Goal: Task Accomplishment & Management: Manage account settings

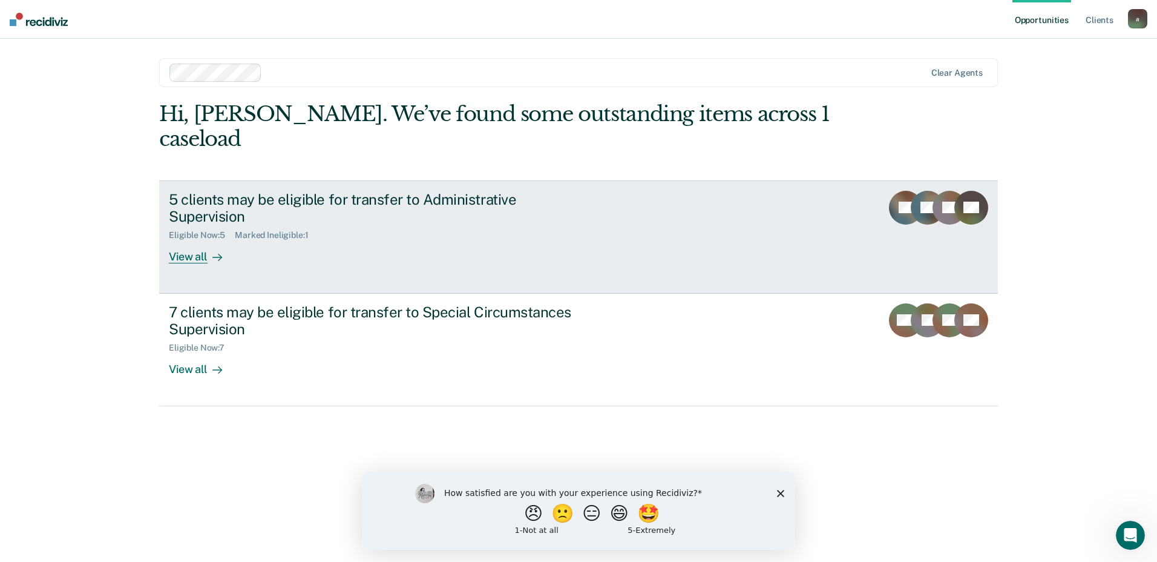
click at [278, 191] on div "5 clients may be eligible for transfer to Administrative Supervision" at bounding box center [381, 208] width 425 height 35
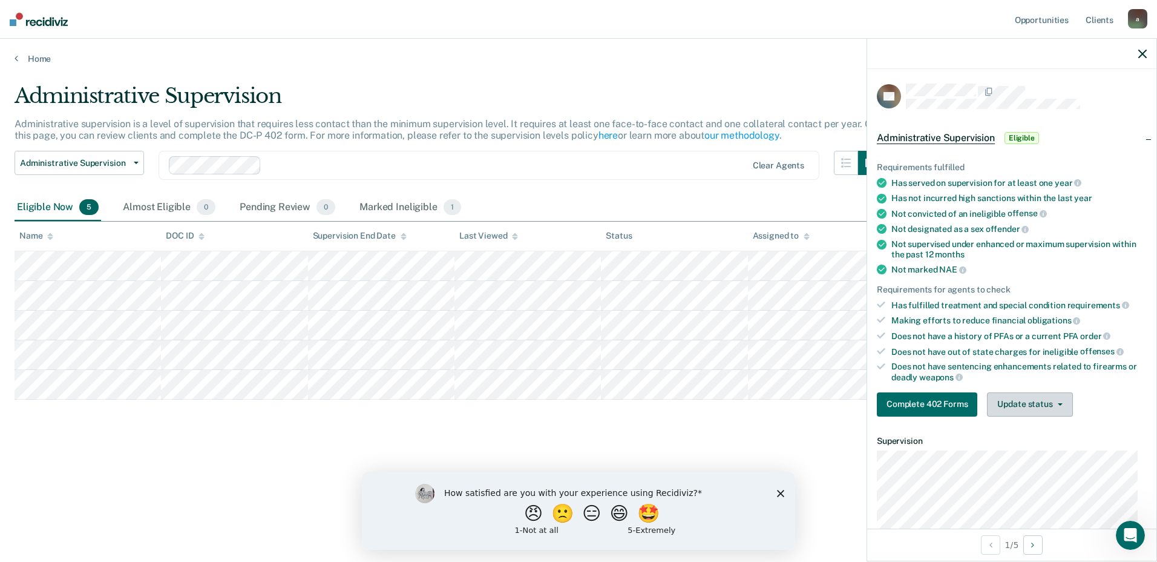
click at [1019, 410] on button "Update status" at bounding box center [1029, 404] width 85 height 24
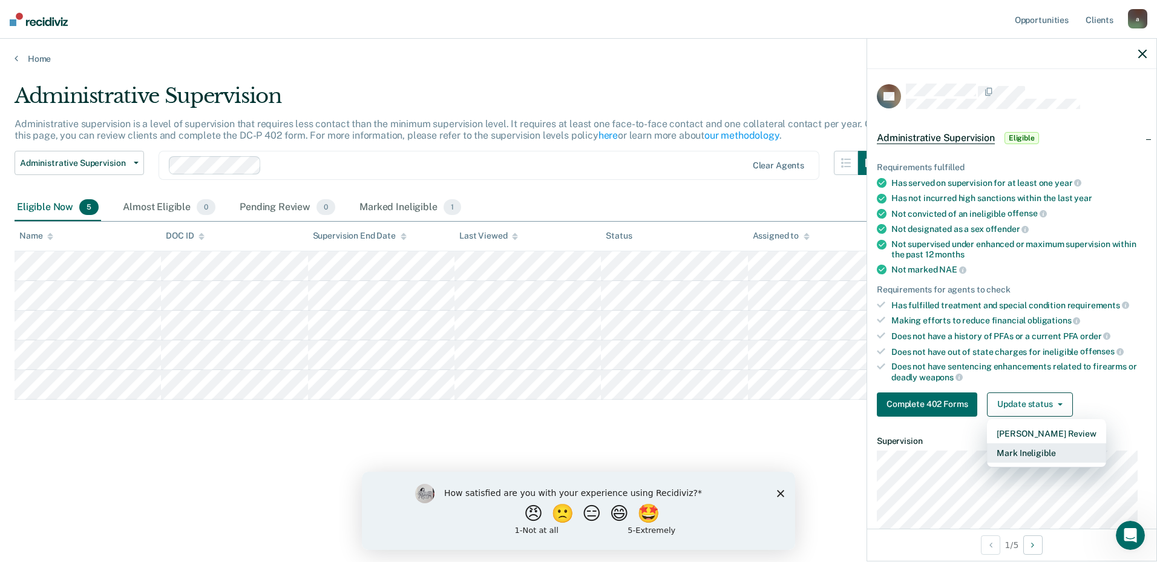
click at [1016, 453] on button "Mark Ineligible" at bounding box center [1046, 452] width 119 height 19
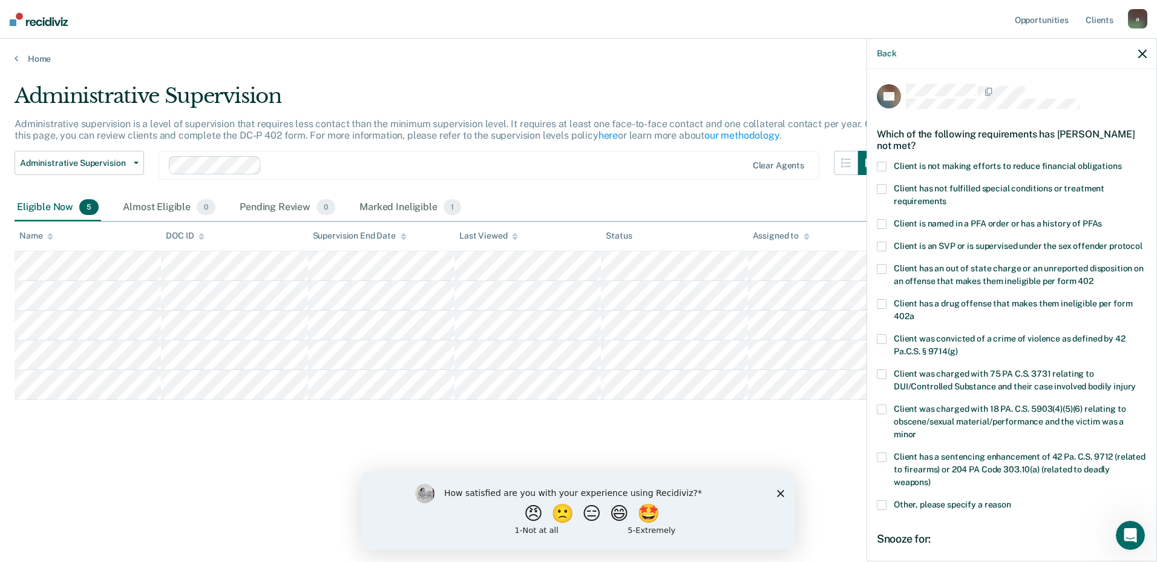
click at [883, 162] on span at bounding box center [882, 167] width 10 height 10
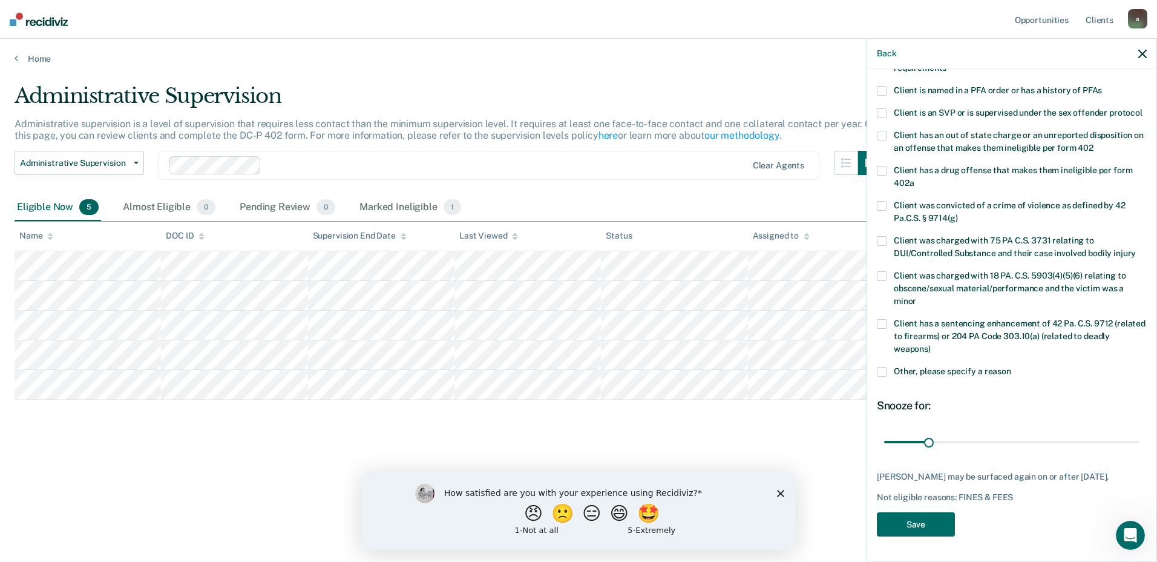
scroll to position [154, 0]
click at [936, 524] on button "Save" at bounding box center [916, 524] width 78 height 25
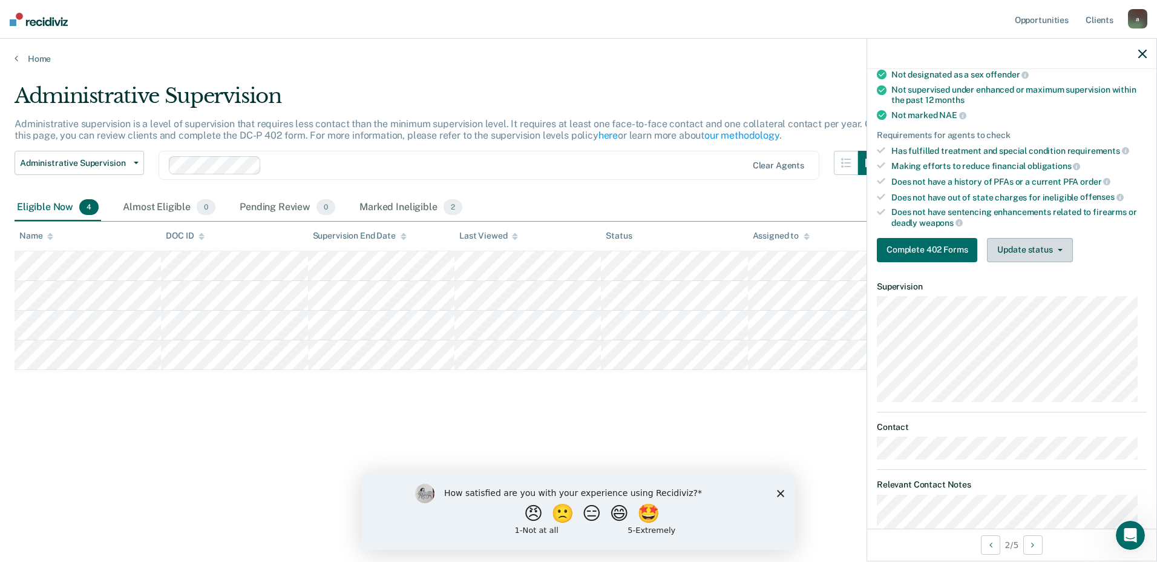
click at [1024, 249] on button "Update status" at bounding box center [1029, 250] width 85 height 24
click at [1022, 239] on button "Update status" at bounding box center [1029, 250] width 85 height 24
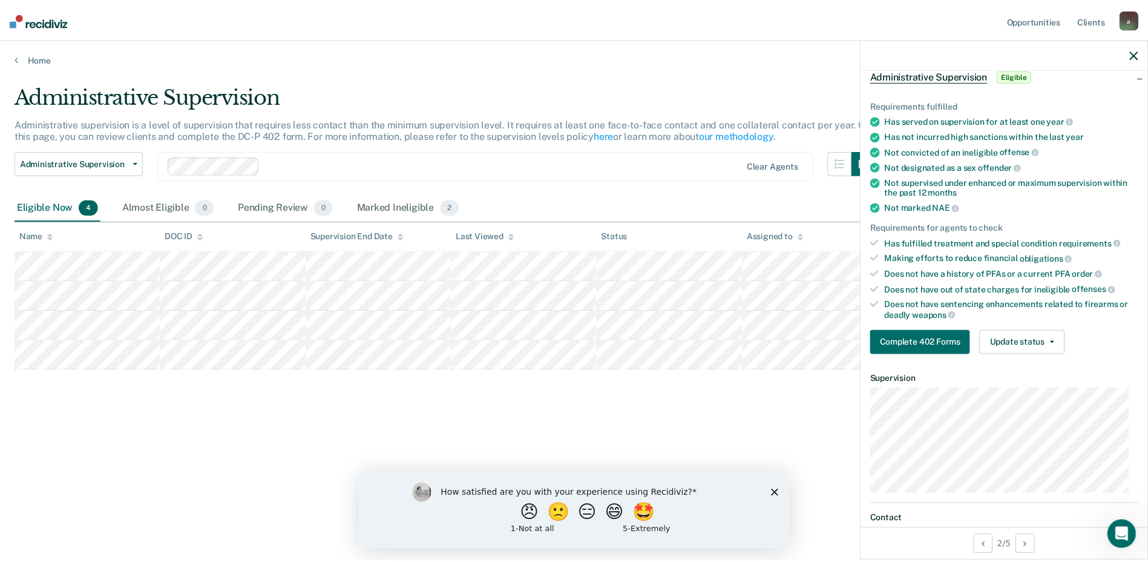
scroll to position [0, 0]
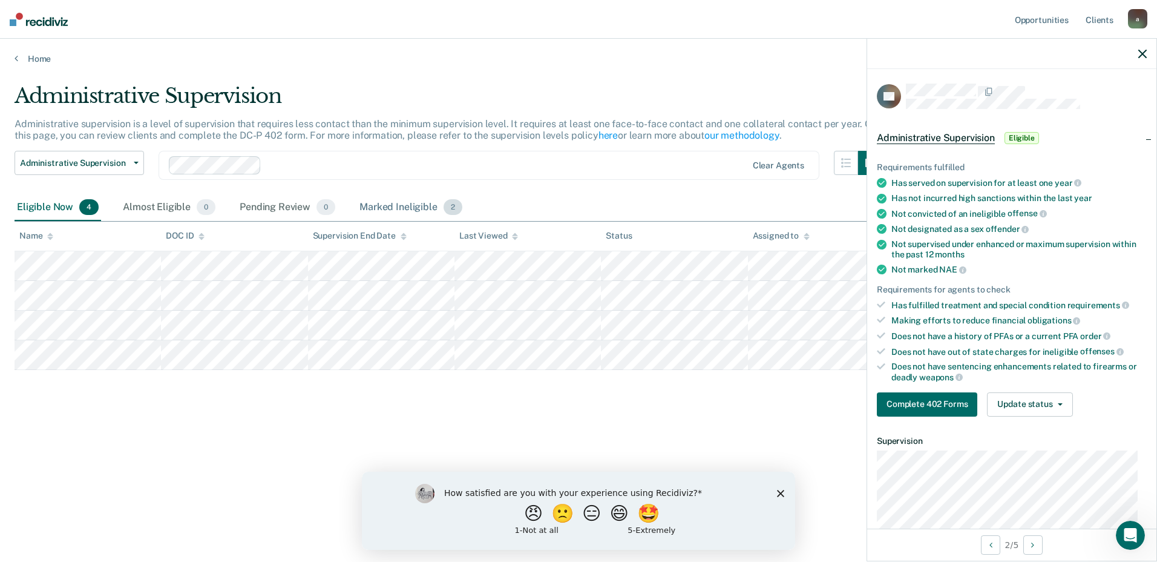
click at [401, 209] on div "Marked Ineligible 2" at bounding box center [411, 207] width 108 height 27
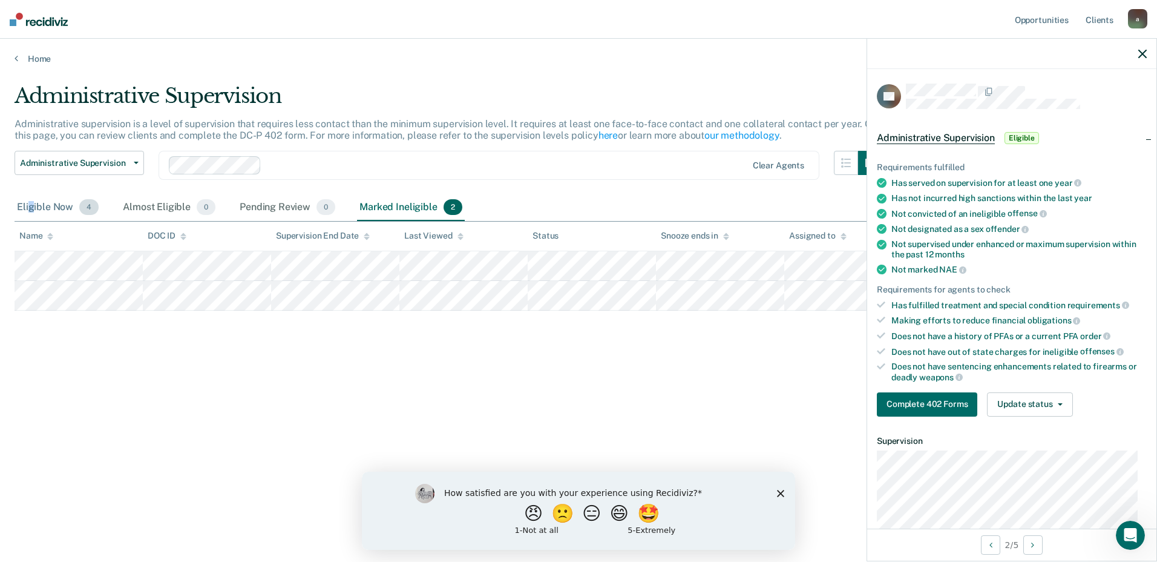
click at [31, 203] on div "Eligible Now 4" at bounding box center [58, 207] width 87 height 27
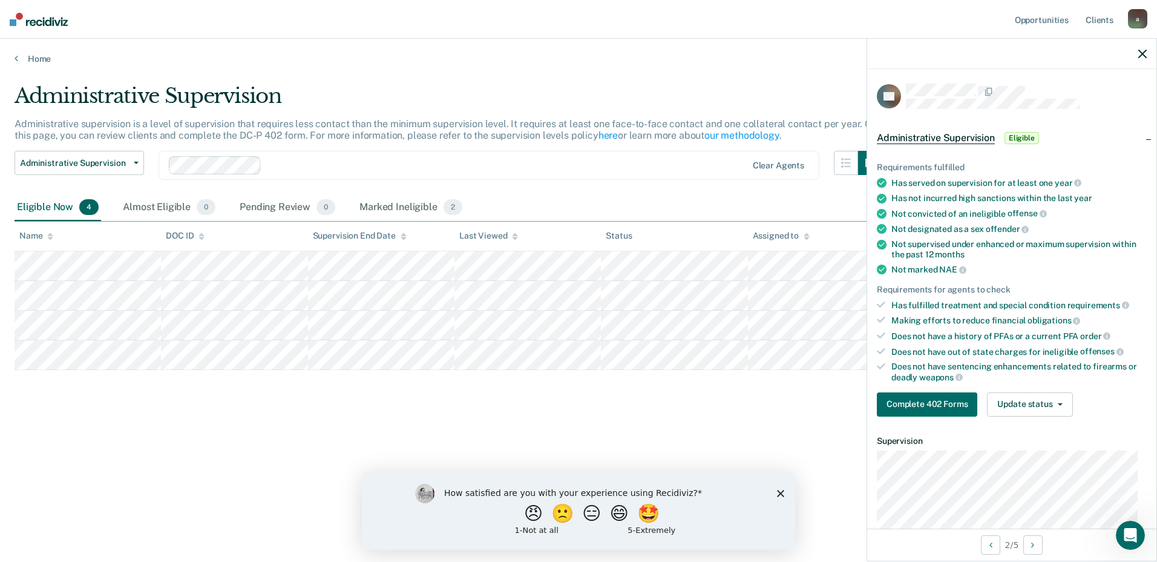
click at [671, 403] on div "Administrative Supervision Administrative supervision is a level of supervision…" at bounding box center [579, 277] width 1128 height 387
click at [403, 205] on div "Marked Ineligible 2" at bounding box center [411, 207] width 108 height 27
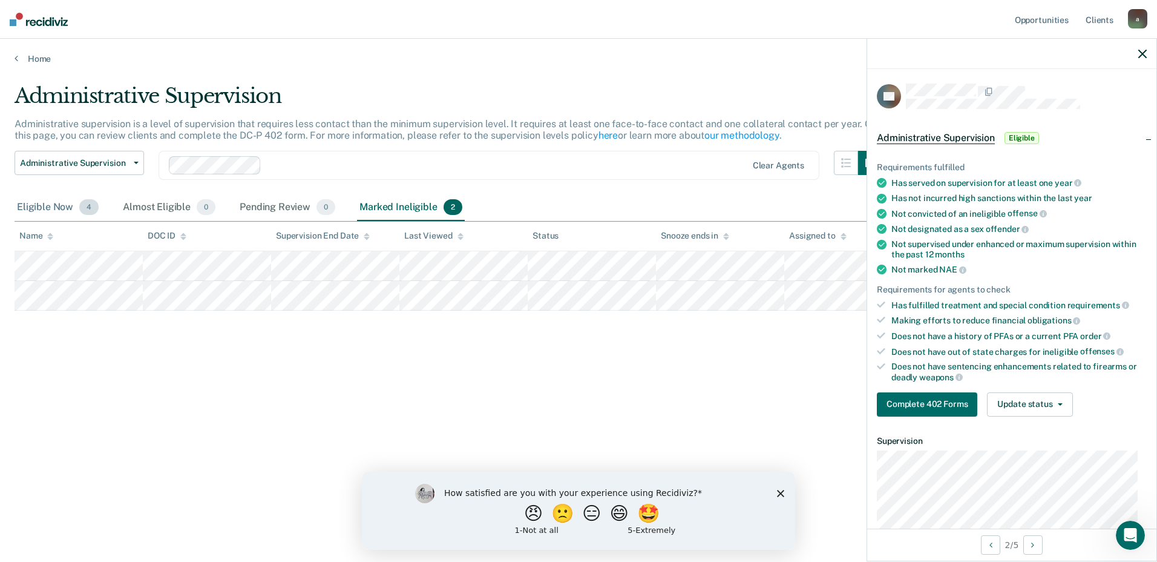
click at [36, 200] on div "Eligible Now 4" at bounding box center [58, 207] width 87 height 27
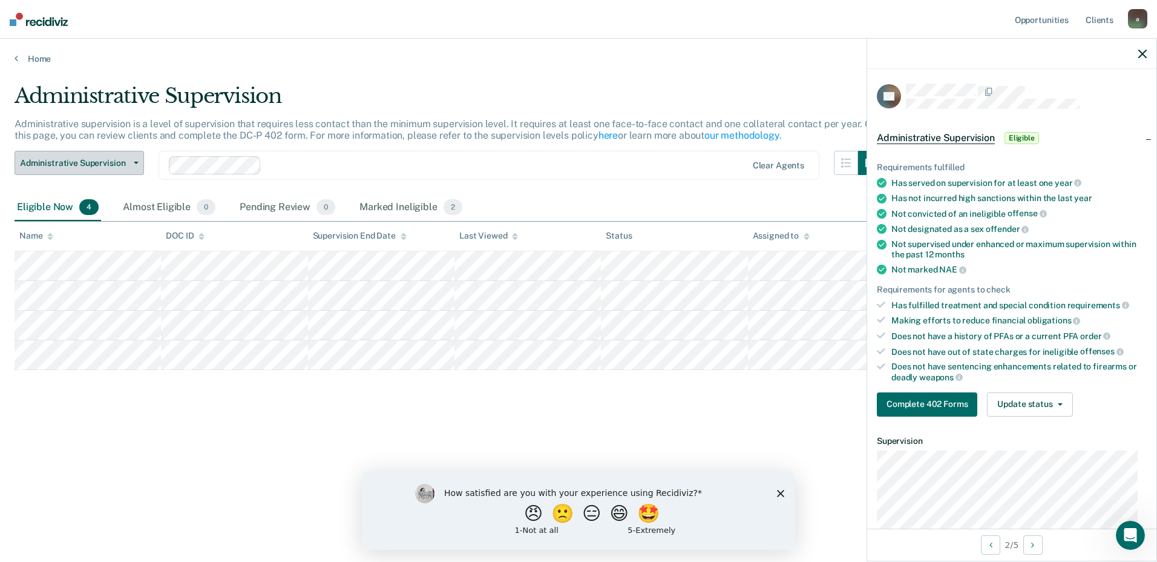
click at [133, 159] on button "Administrative Supervision" at bounding box center [80, 163] width 130 height 24
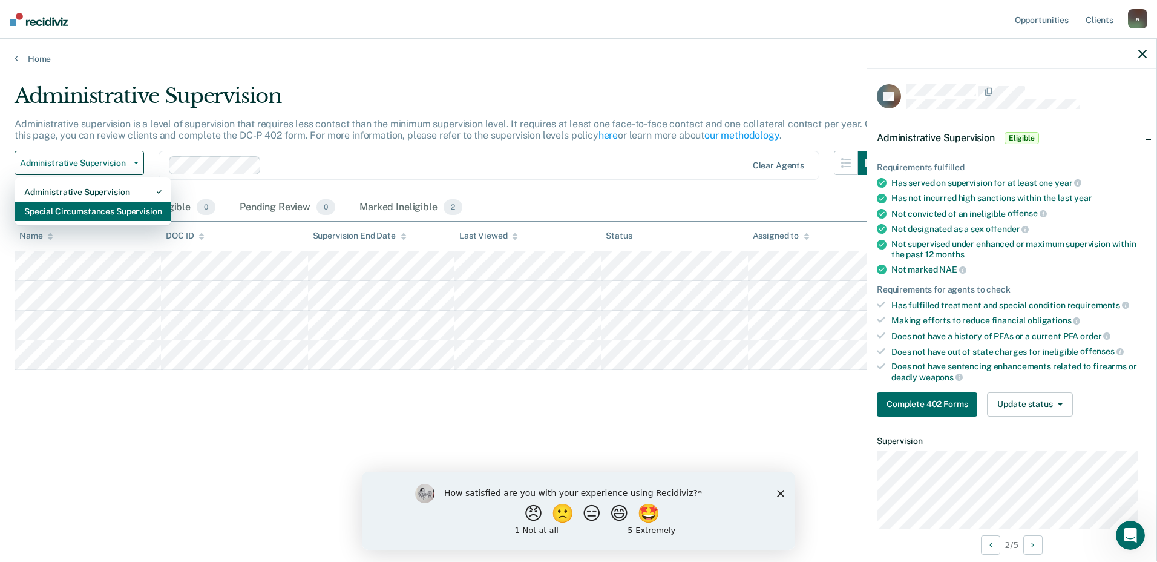
click at [81, 205] on div "Special Circumstances Supervision" at bounding box center [92, 211] width 137 height 19
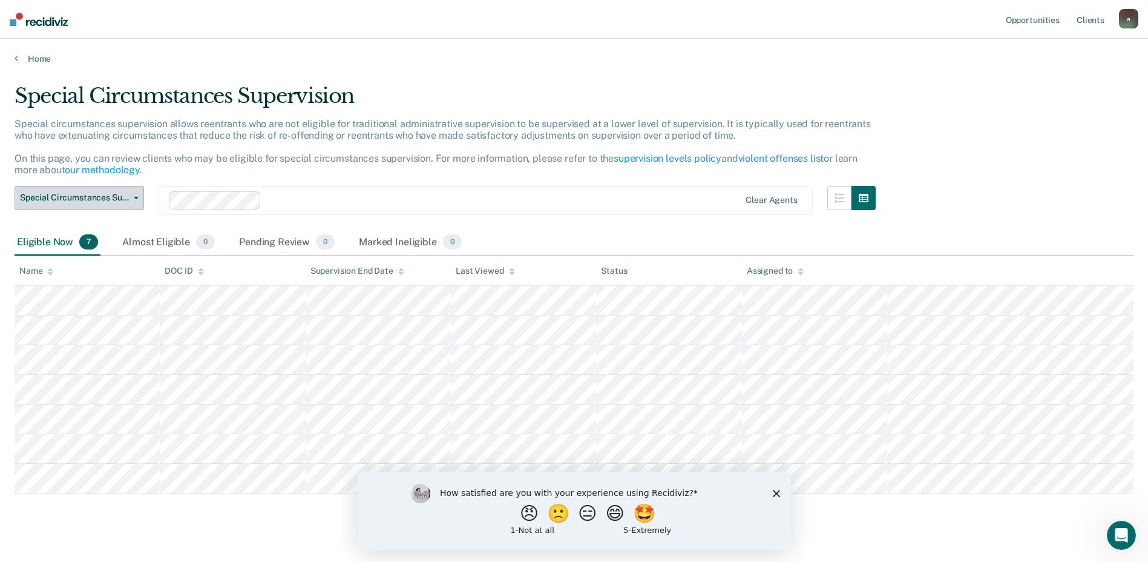
scroll to position [19, 0]
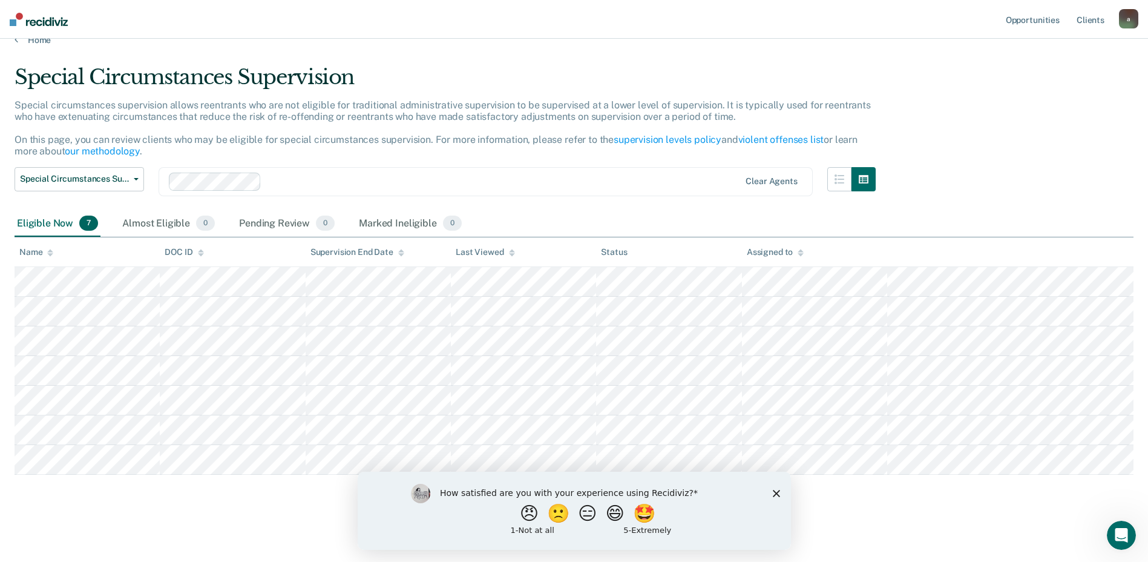
click at [775, 497] on div "How satisfied are you with your experience using Recidiviz? 😠 🙁 😑 😄 🤩 1 - Not a…" at bounding box center [573, 510] width 433 height 78
click at [775, 495] on icon "Close survey" at bounding box center [775, 492] width 7 height 7
